Goal: Navigation & Orientation: Understand site structure

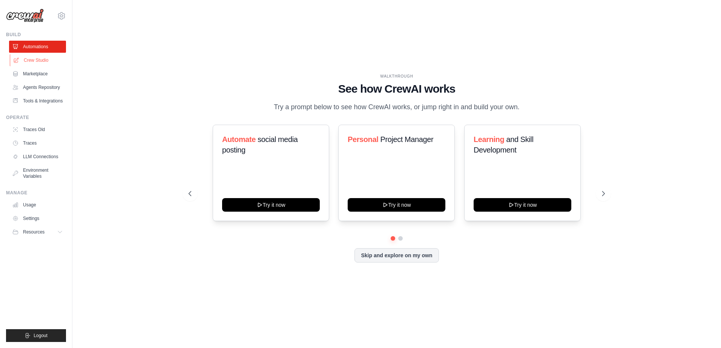
click at [39, 60] on link "Crew Studio" at bounding box center [38, 60] width 57 height 12
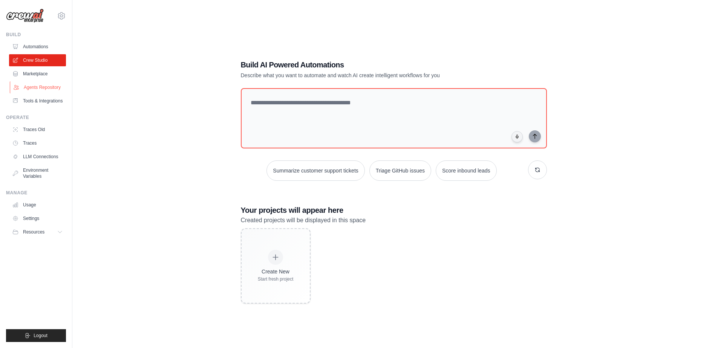
click at [53, 87] on link "Agents Repository" at bounding box center [38, 87] width 57 height 12
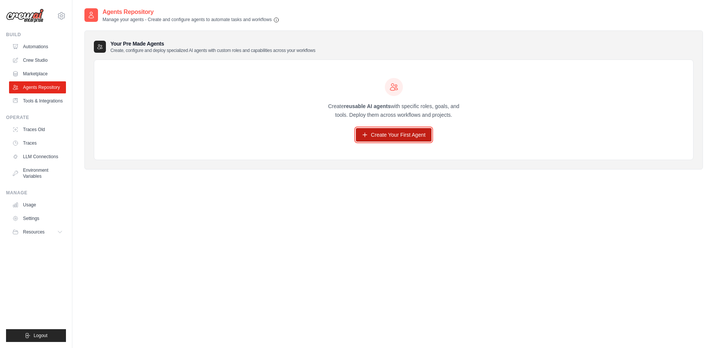
click at [389, 140] on link "Create Your First Agent" at bounding box center [394, 135] width 76 height 14
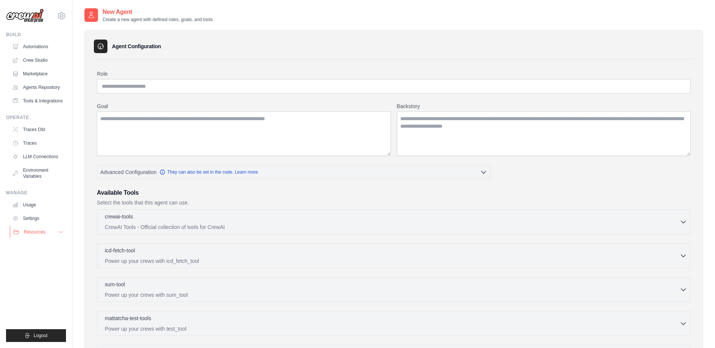
click at [54, 233] on button "Resources" at bounding box center [38, 232] width 57 height 12
click at [32, 47] on link "Automations" at bounding box center [38, 47] width 57 height 12
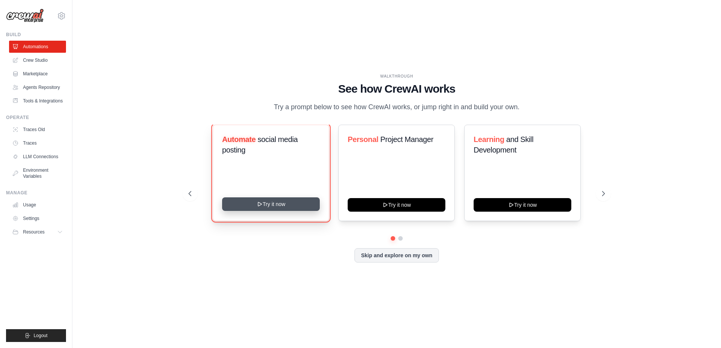
click at [266, 206] on button "Try it now" at bounding box center [271, 205] width 98 height 14
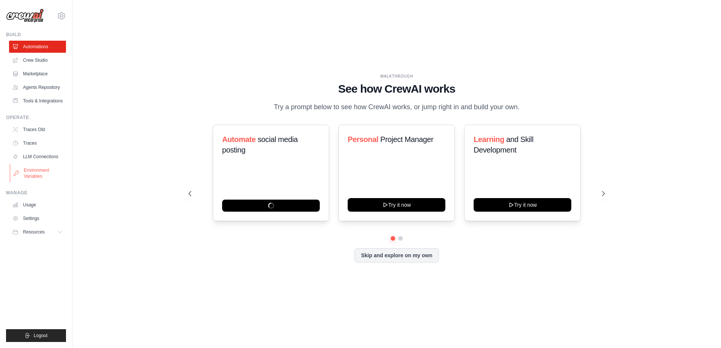
click at [41, 171] on link "Environment Variables" at bounding box center [38, 173] width 57 height 18
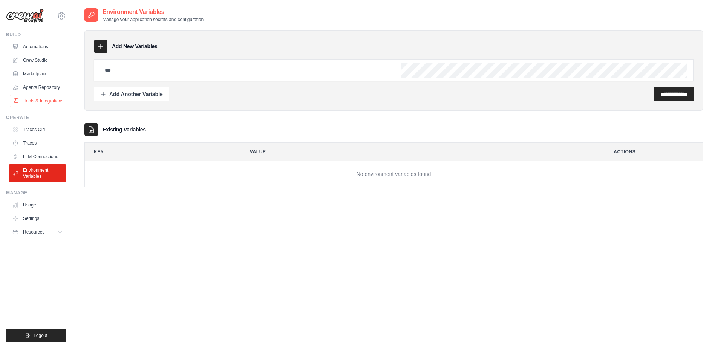
click at [39, 104] on link "Tools & Integrations" at bounding box center [38, 101] width 57 height 12
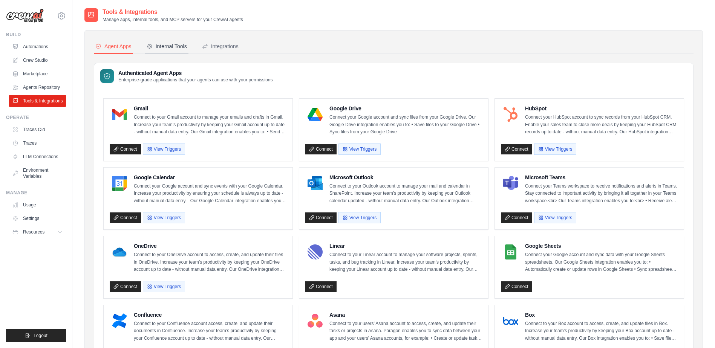
click at [167, 49] on div "Internal Tools" at bounding box center [167, 47] width 40 height 8
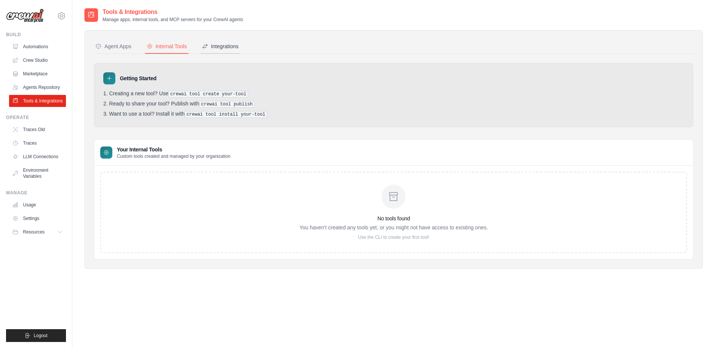
click at [219, 42] on button "Integrations" at bounding box center [221, 47] width 40 height 14
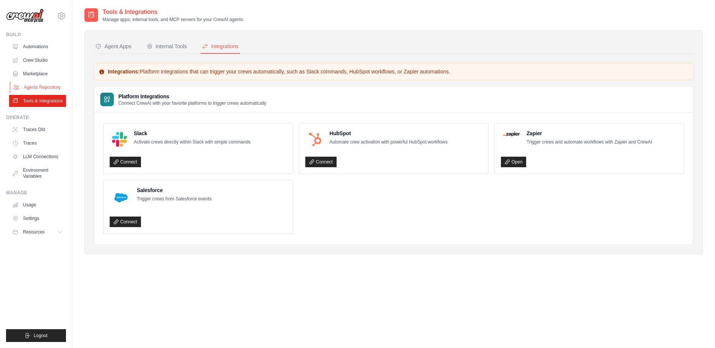
click at [41, 85] on link "Agents Repository" at bounding box center [38, 87] width 57 height 12
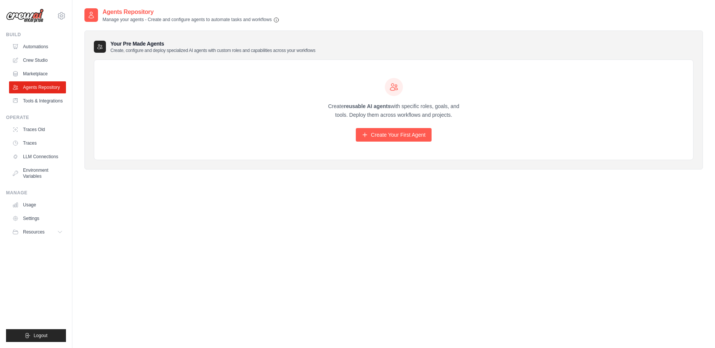
click at [41, 85] on link "Agents Repository" at bounding box center [37, 87] width 57 height 12
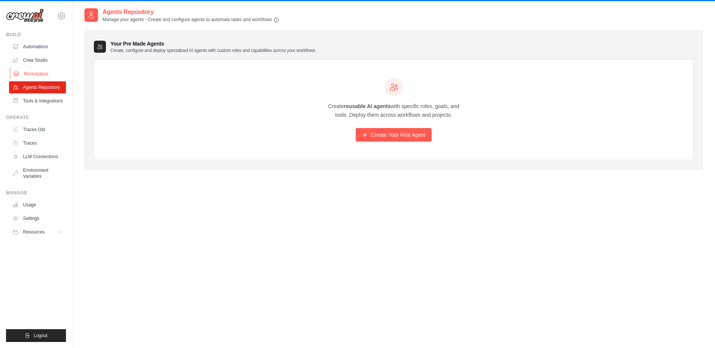
click at [44, 76] on link "Marketplace" at bounding box center [38, 74] width 57 height 12
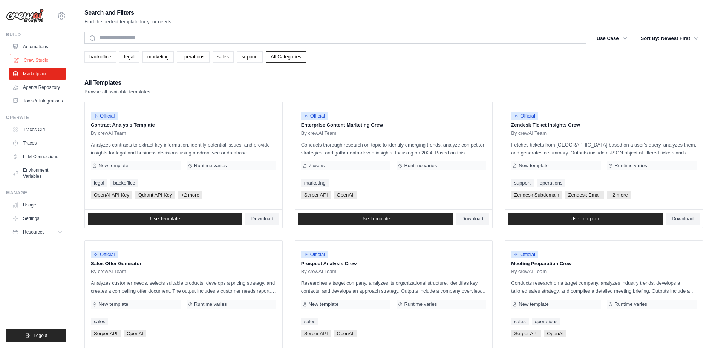
click at [35, 63] on link "Crew Studio" at bounding box center [38, 60] width 57 height 12
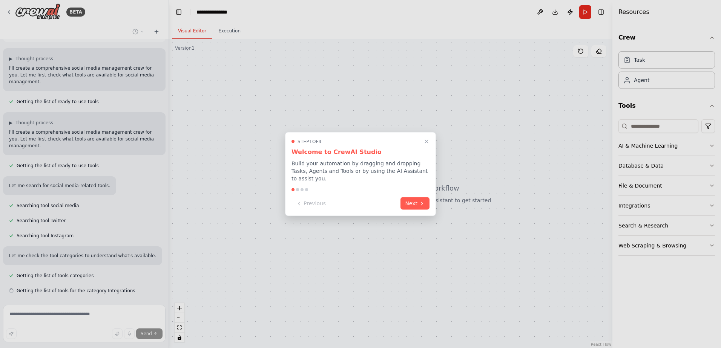
scroll to position [57, 0]
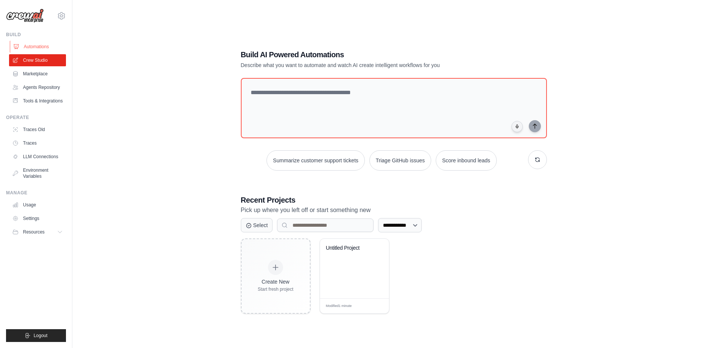
click at [41, 49] on link "Automations" at bounding box center [38, 47] width 57 height 12
